Goal: Information Seeking & Learning: Learn about a topic

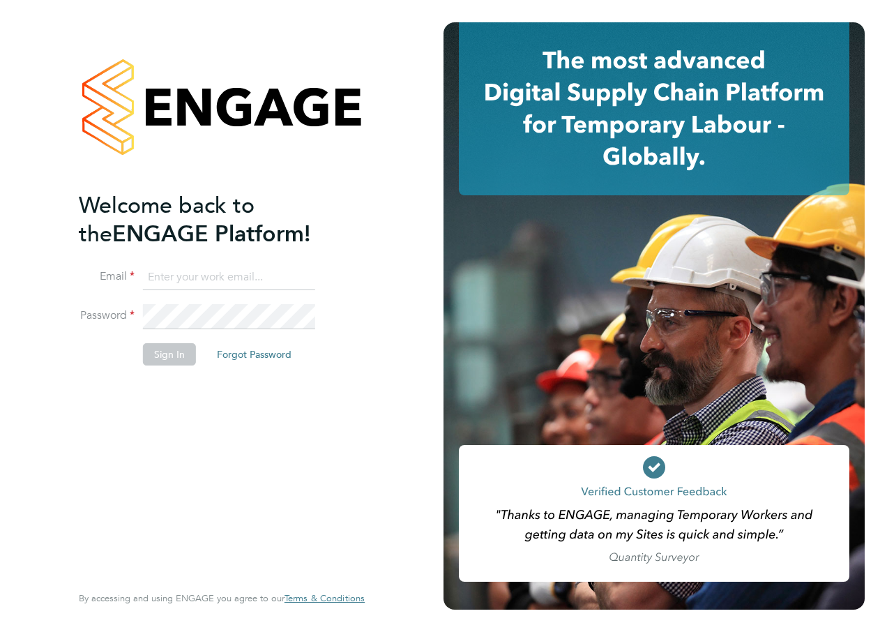
click at [175, 275] on input at bounding box center [229, 277] width 172 height 25
type input "richard.gill@hays.com"
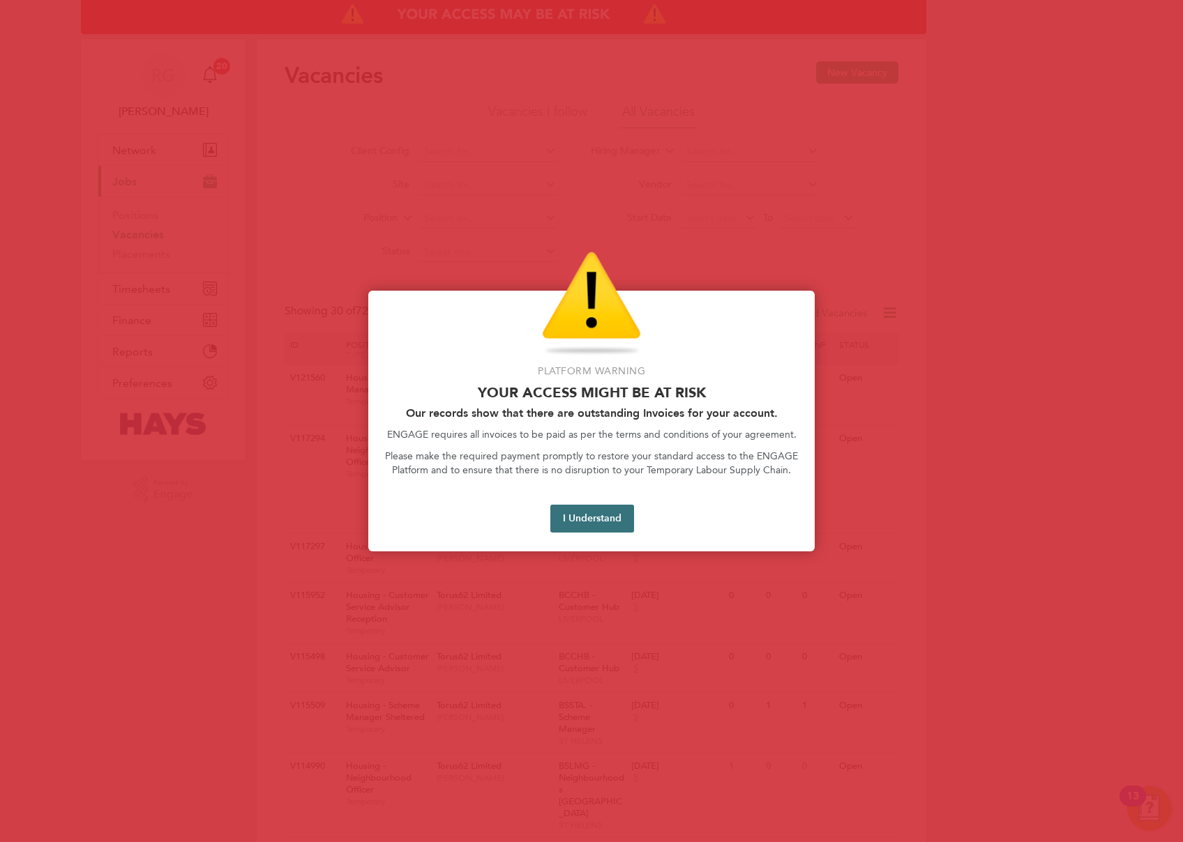
click at [612, 509] on button "I Understand" at bounding box center [592, 519] width 84 height 28
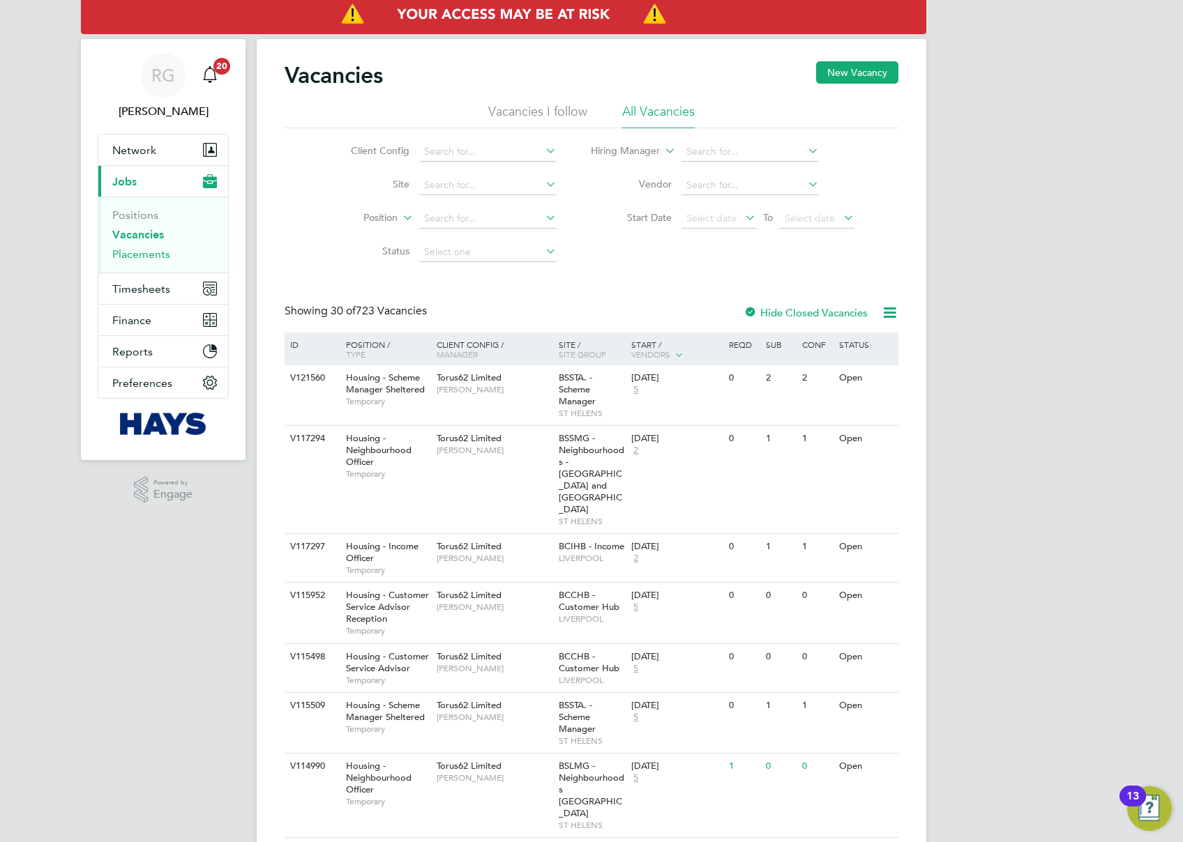
click at [155, 257] on link "Placements" at bounding box center [141, 254] width 58 height 13
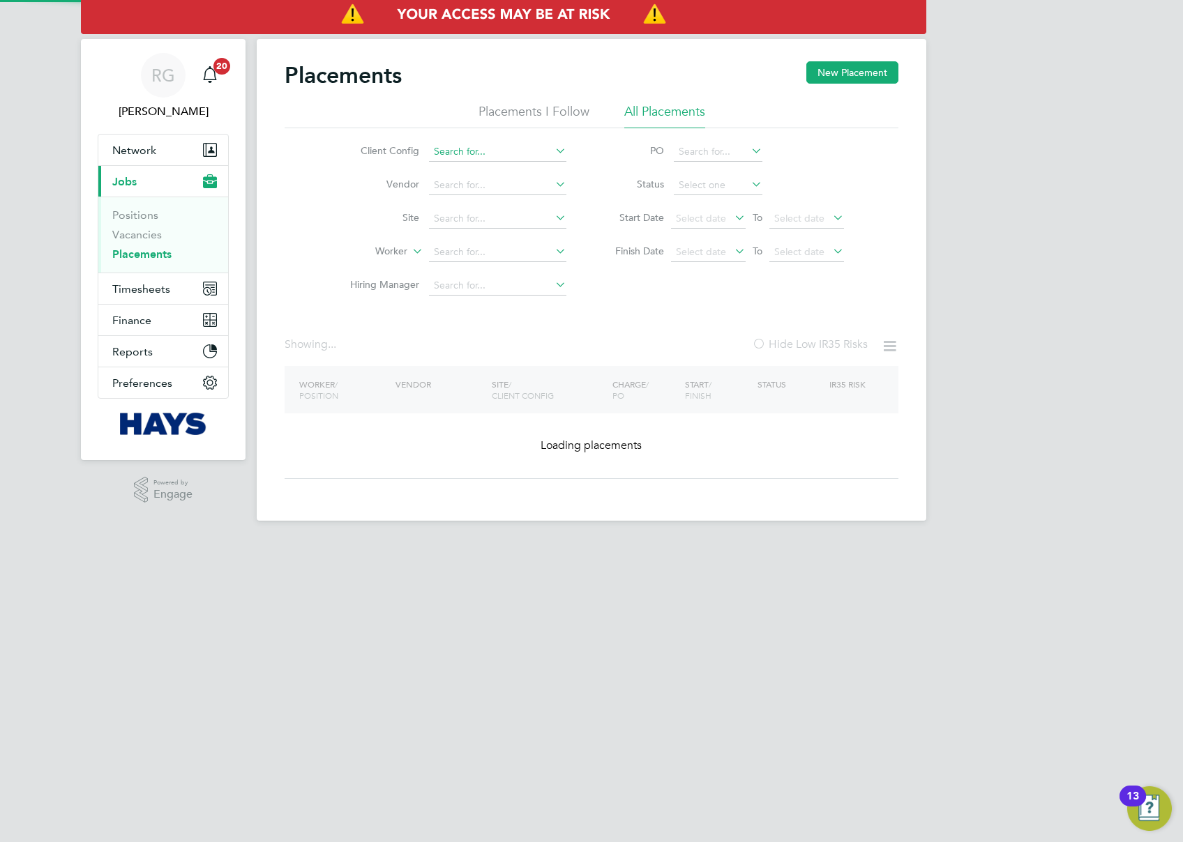
click at [492, 151] on input at bounding box center [497, 152] width 137 height 20
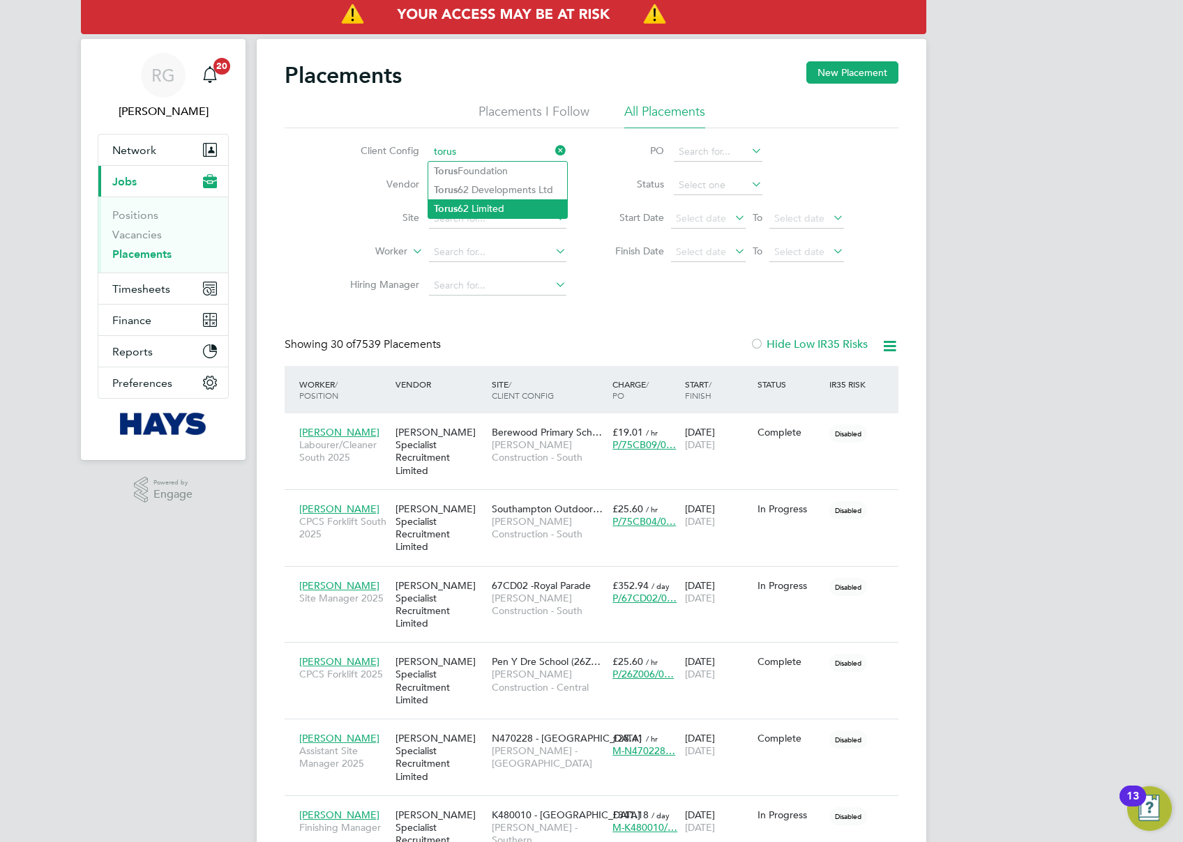
click at [492, 205] on li "Torus 62 Limited" at bounding box center [497, 208] width 139 height 19
type input "Torus62 Limited"
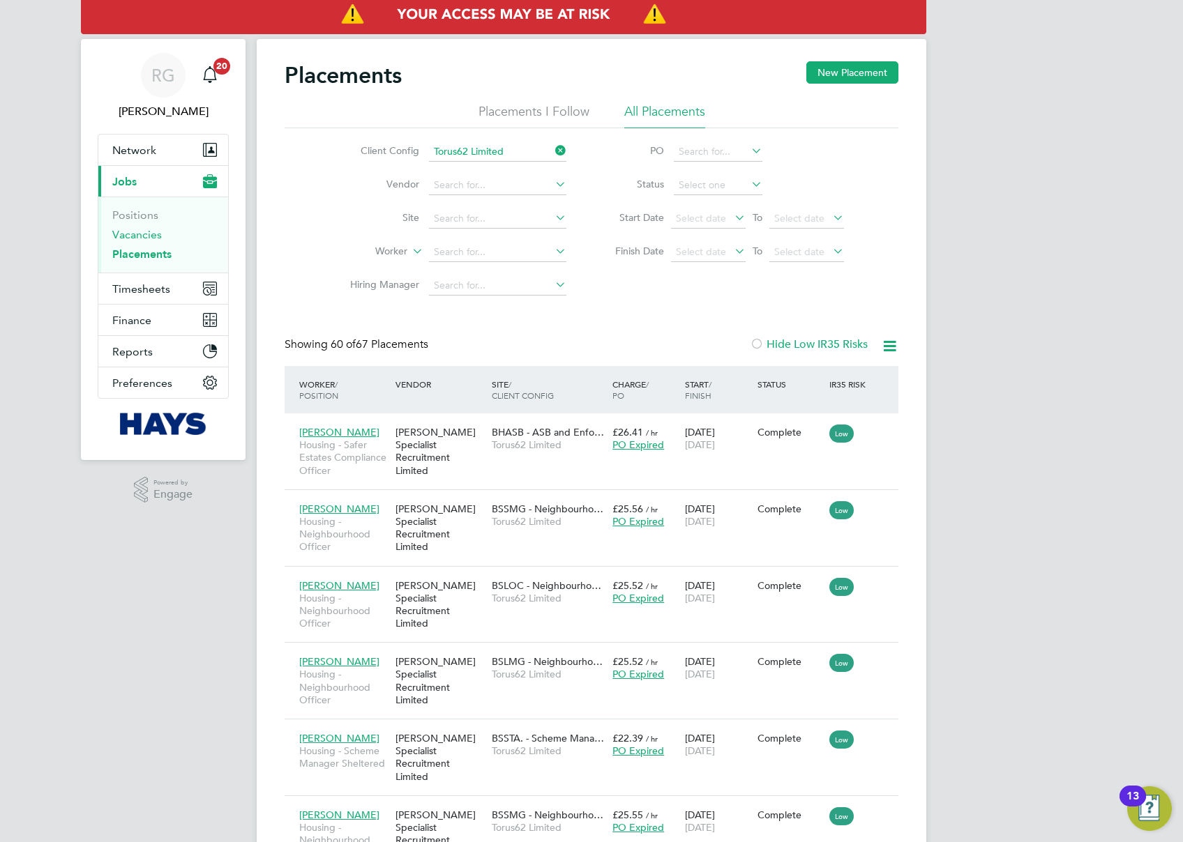
click at [151, 234] on link "Vacancies" at bounding box center [137, 234] width 50 height 13
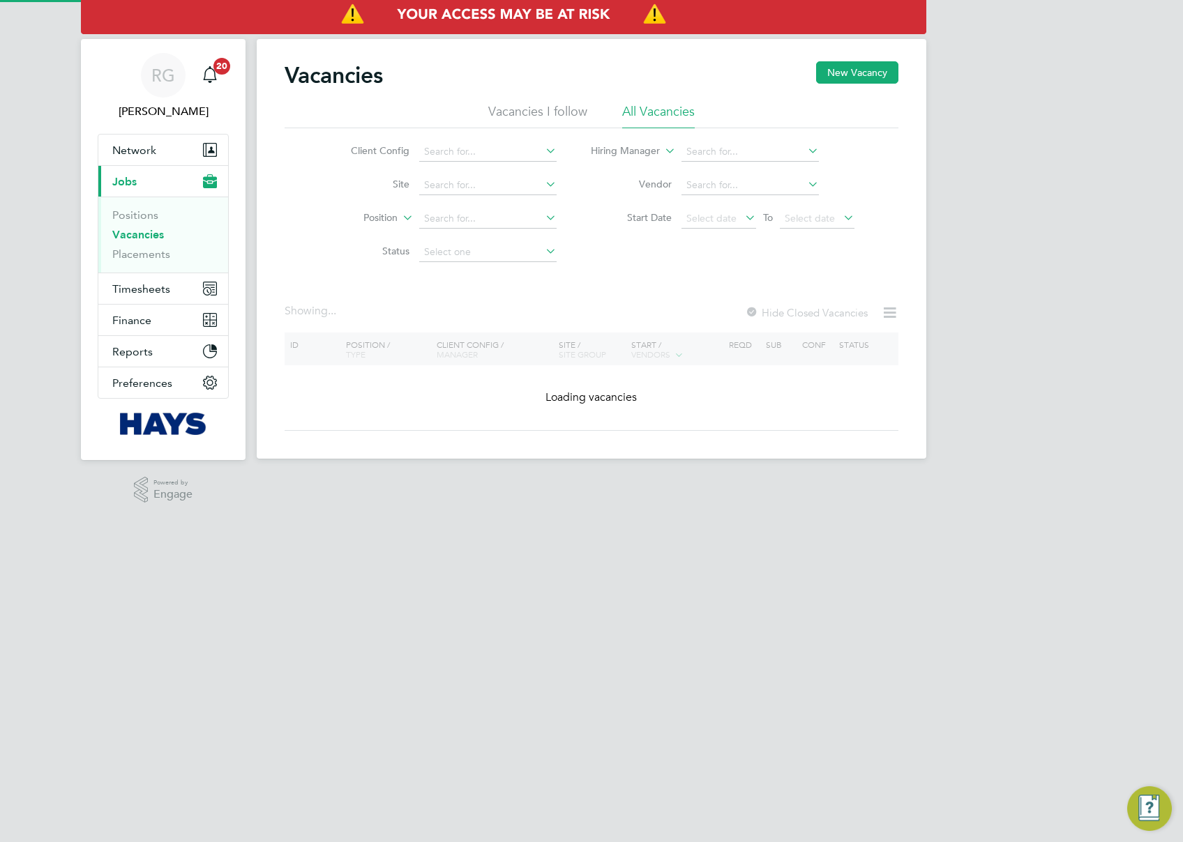
click at [483, 140] on li "Client Config" at bounding box center [443, 151] width 262 height 33
click at [483, 151] on input at bounding box center [487, 152] width 137 height 20
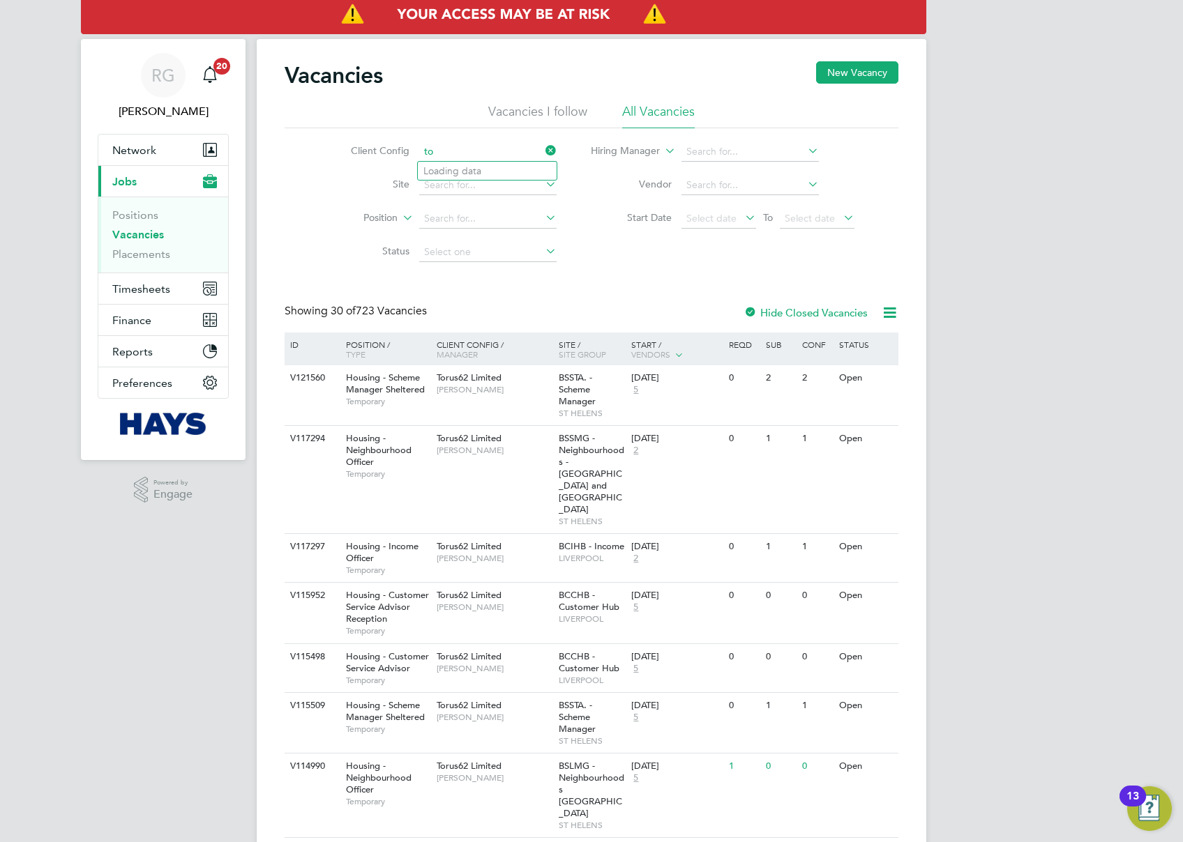
type input "t"
click at [543, 151] on icon at bounding box center [543, 151] width 0 height 20
click at [494, 142] on input at bounding box center [487, 152] width 137 height 20
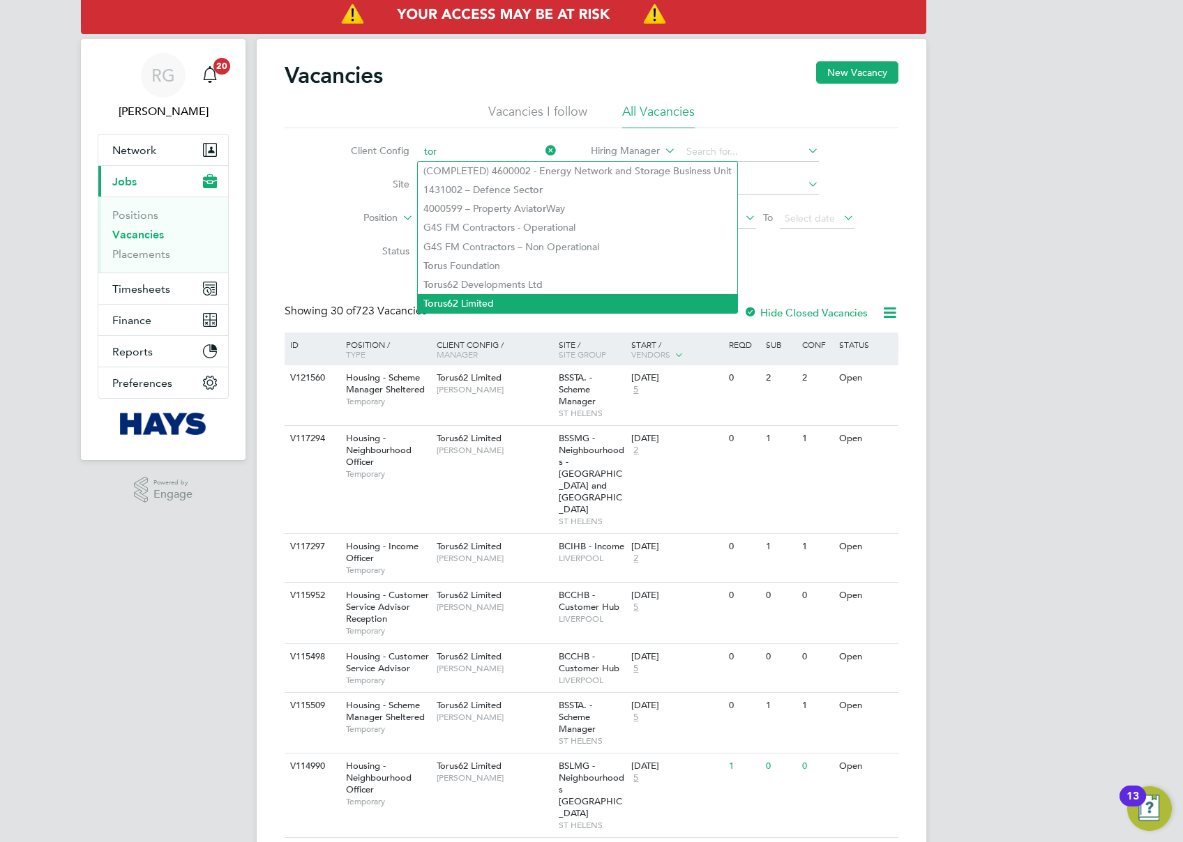
click at [498, 294] on li "Tor us62 Limited" at bounding box center [577, 303] width 319 height 19
type input "Torus62 Limited"
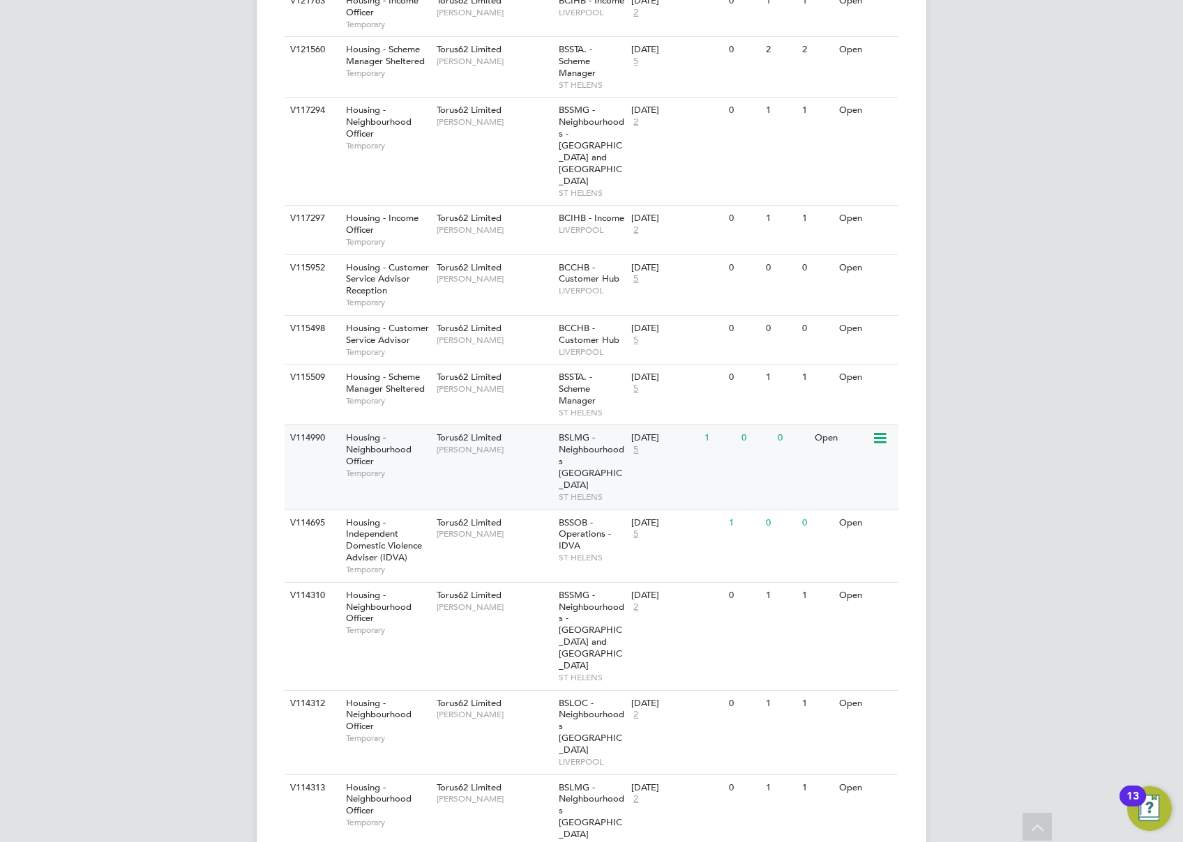
click at [708, 425] on div "V114990 Housing - Neighbourhood Officer Temporary Torus62 Limited Natalie Gillb…" at bounding box center [592, 467] width 614 height 84
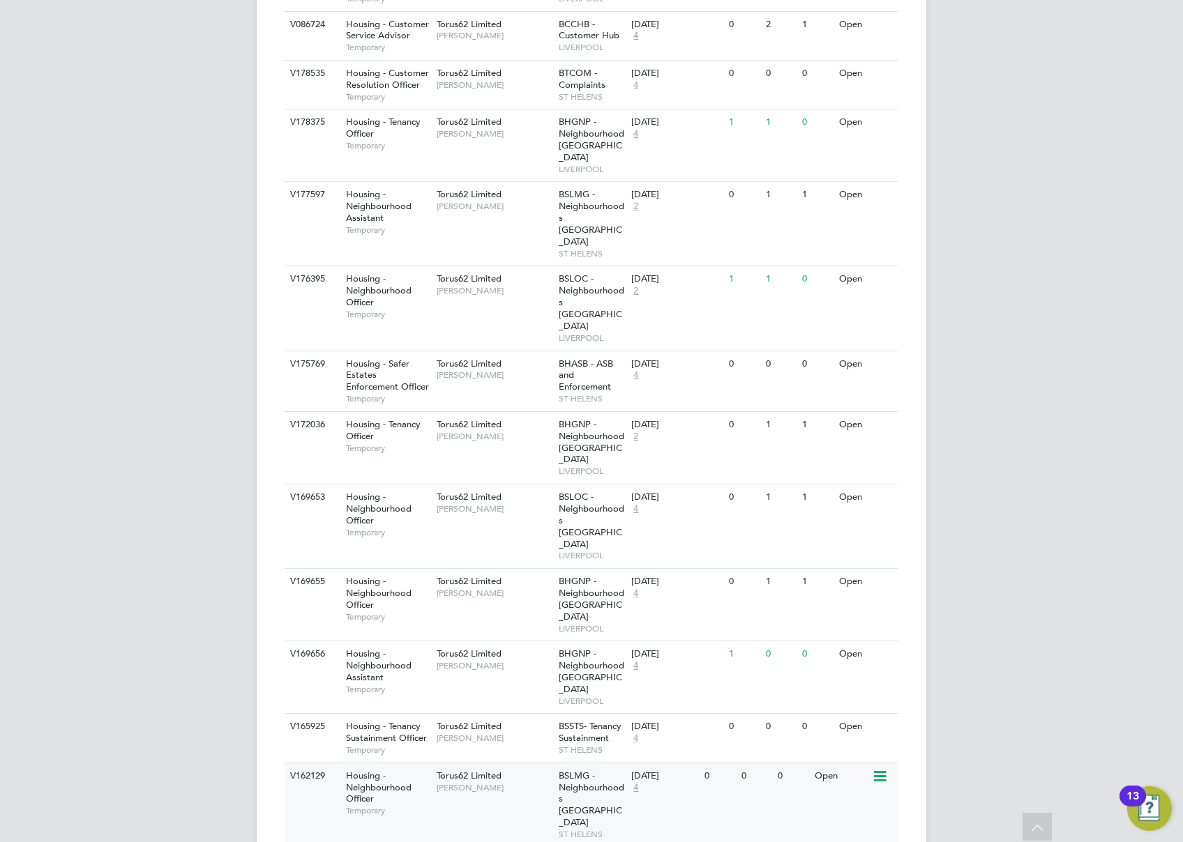
scroll to position [2343, 0]
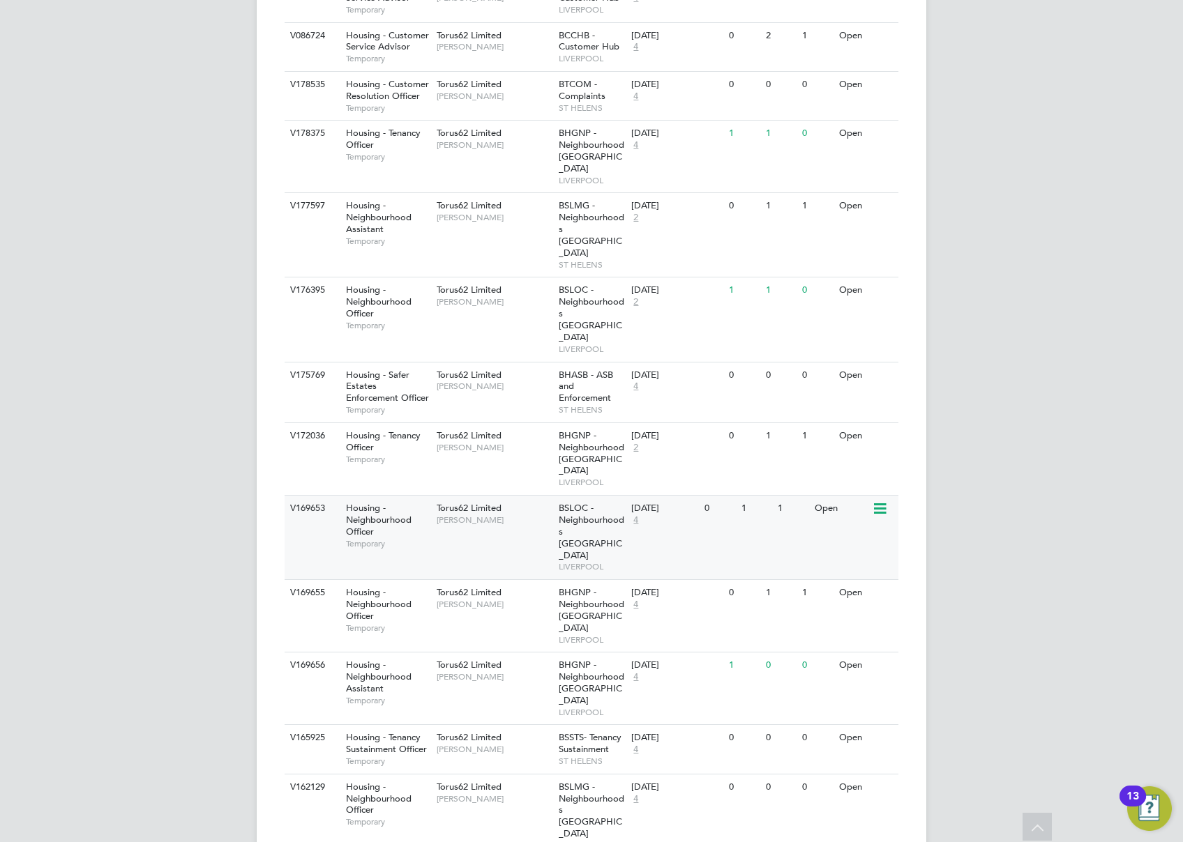
click at [522, 496] on div "Torus62 Limited Natalie Gillbanks" at bounding box center [494, 514] width 122 height 36
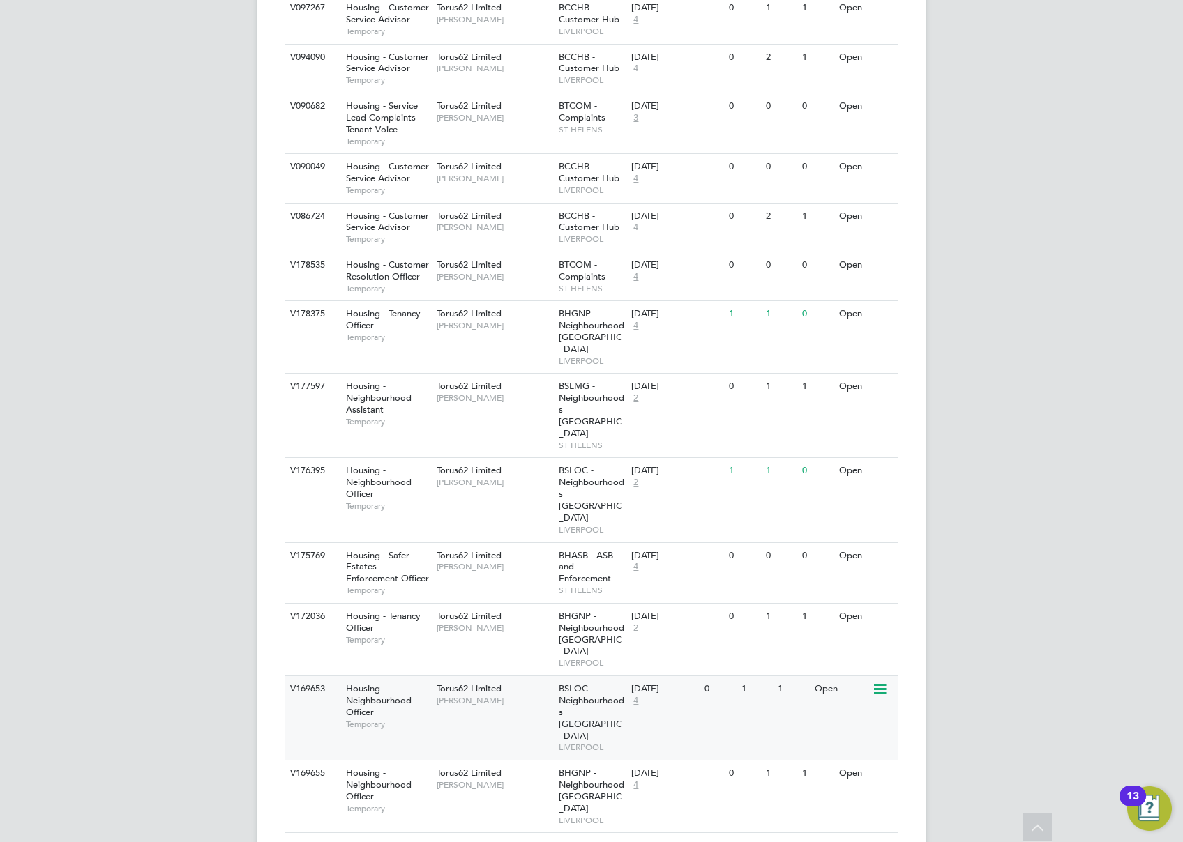
scroll to position [2157, 0]
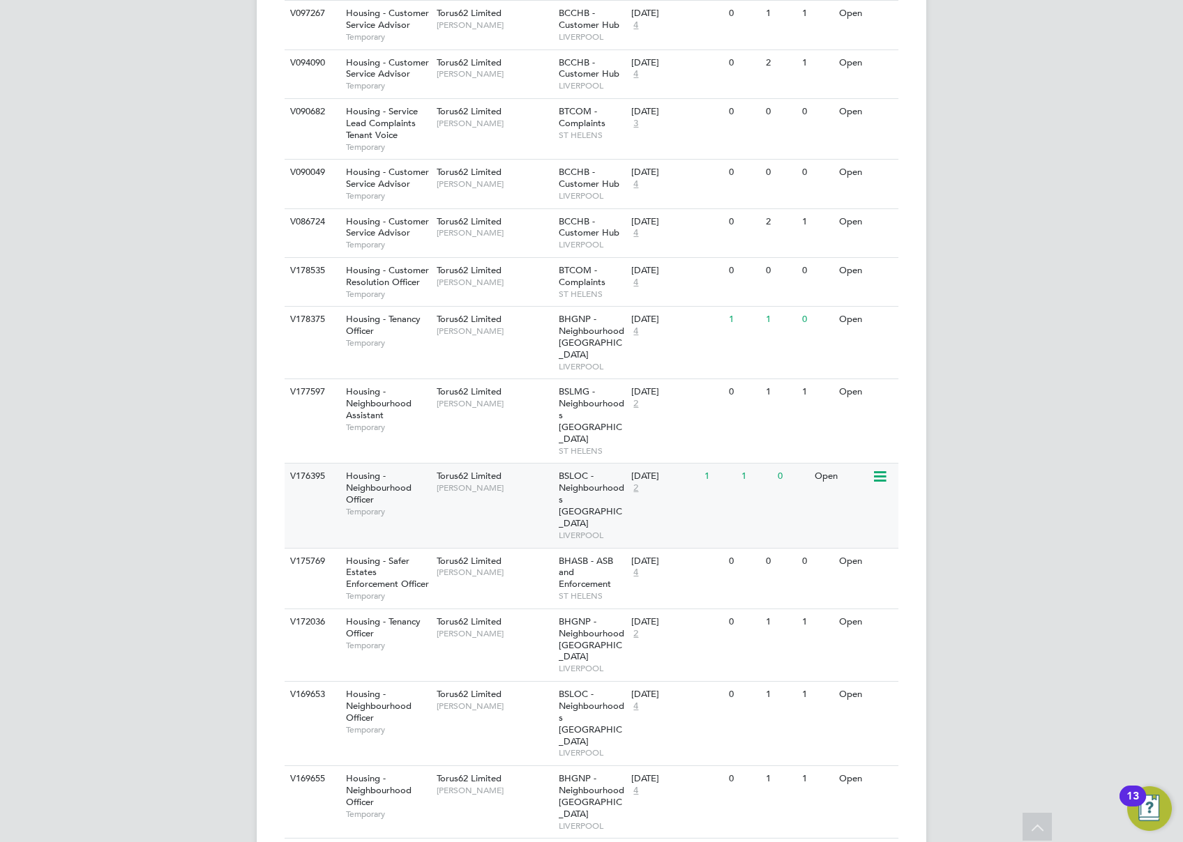
click at [516, 463] on div "V176395 Housing - Neighbourhood Officer Temporary Torus62 Limited Natalie Gillb…" at bounding box center [592, 505] width 614 height 84
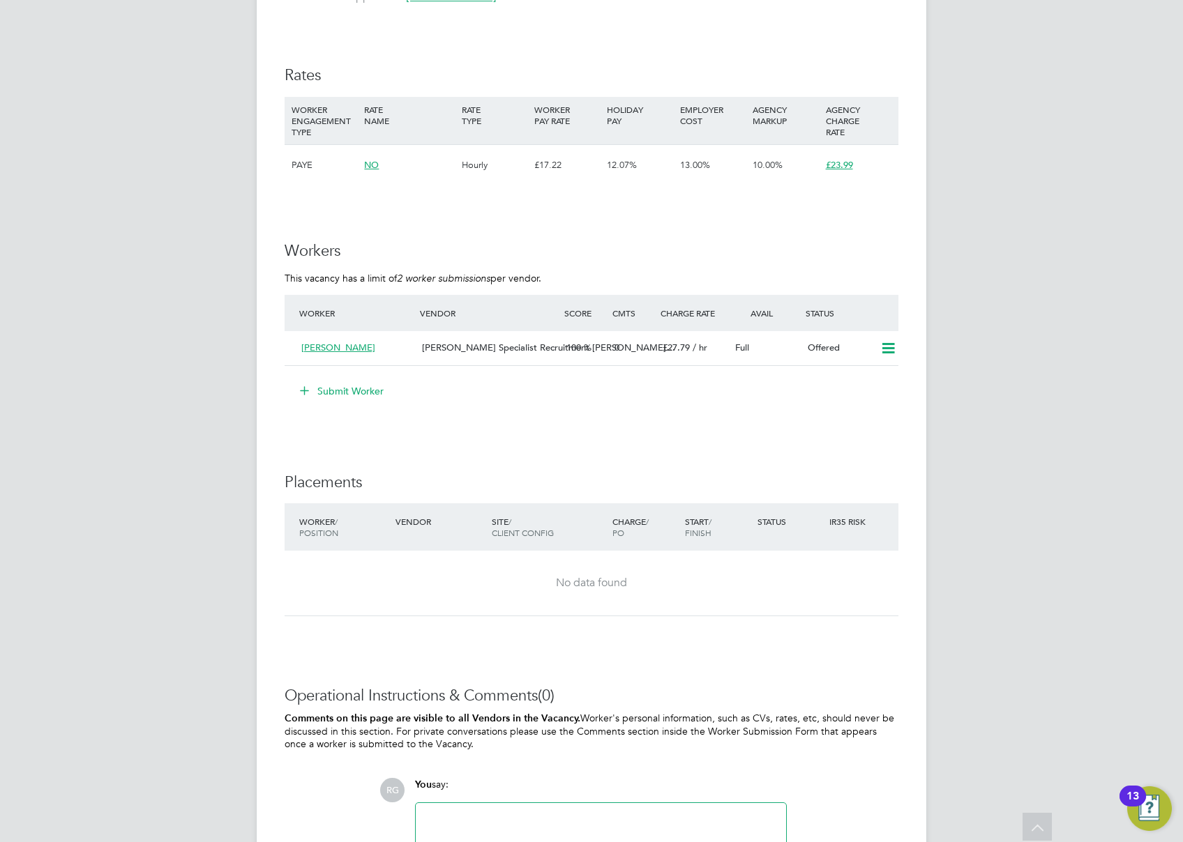
scroll to position [837, 0]
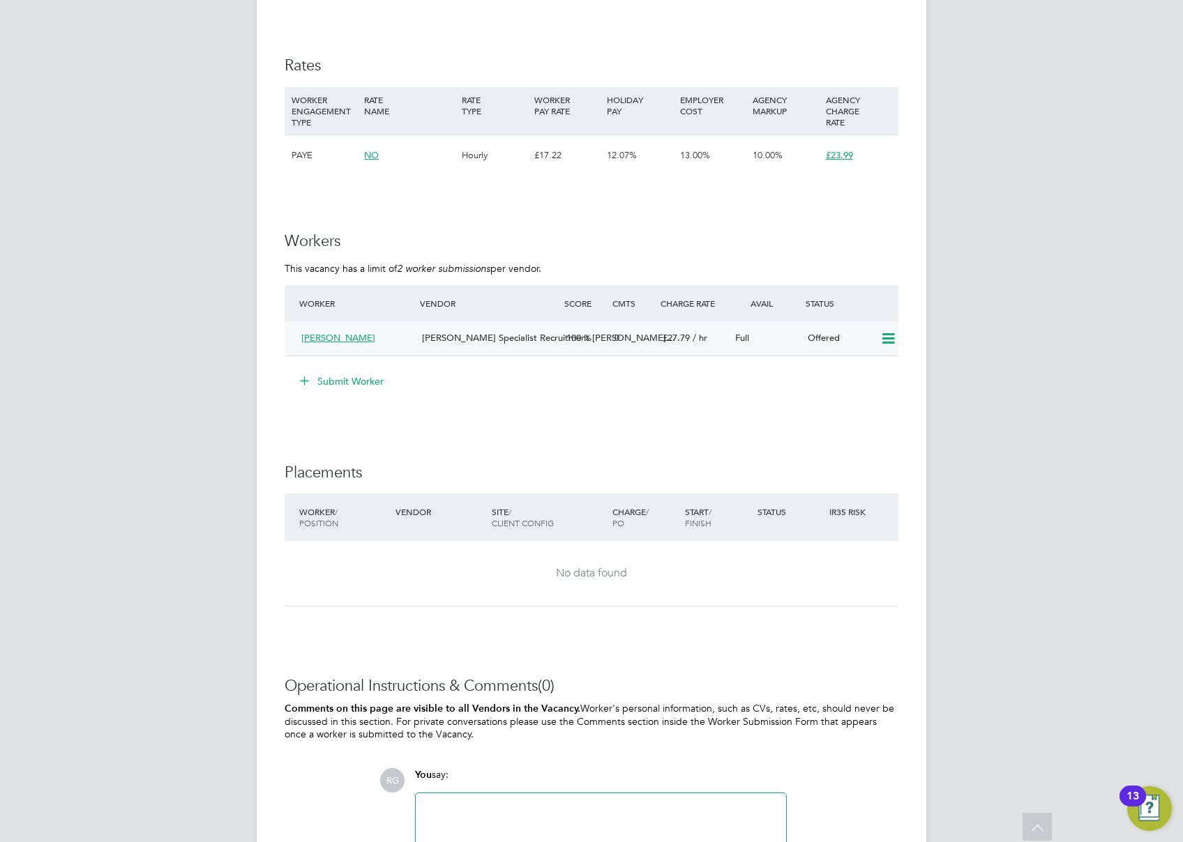
click at [885, 344] on icon at bounding box center [887, 338] width 17 height 11
click at [871, 368] on li "Confirm" at bounding box center [867, 371] width 53 height 20
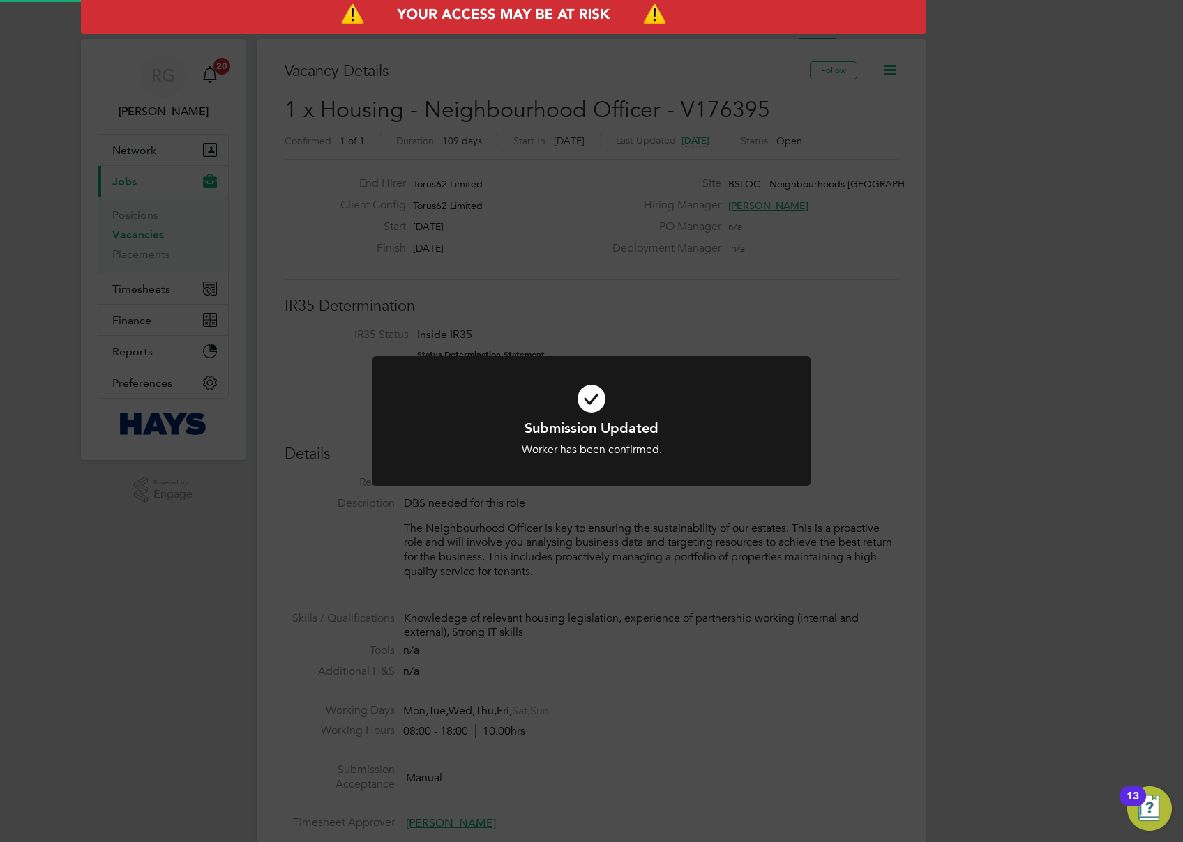
scroll to position [14, 66]
click at [693, 416] on icon at bounding box center [591, 399] width 363 height 54
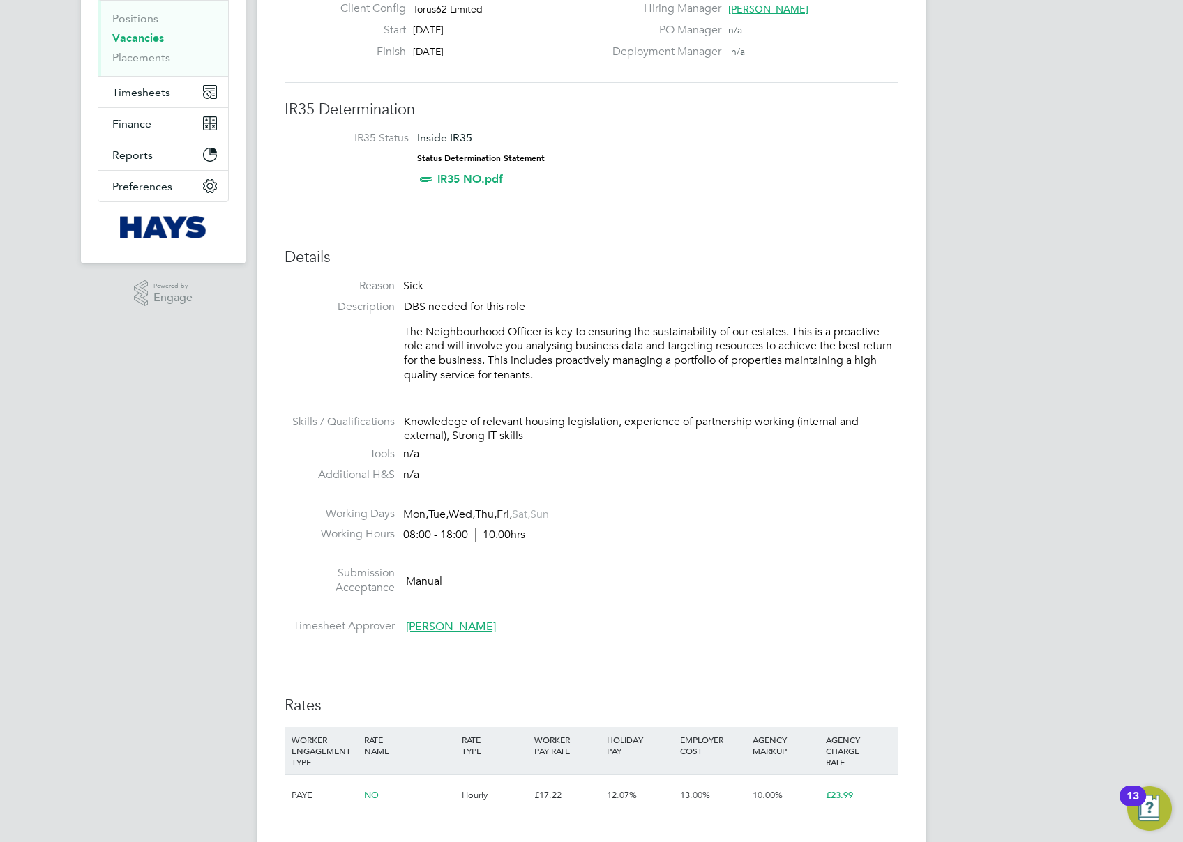
scroll to position [464, 0]
